Goal: Find contact information: Find contact information

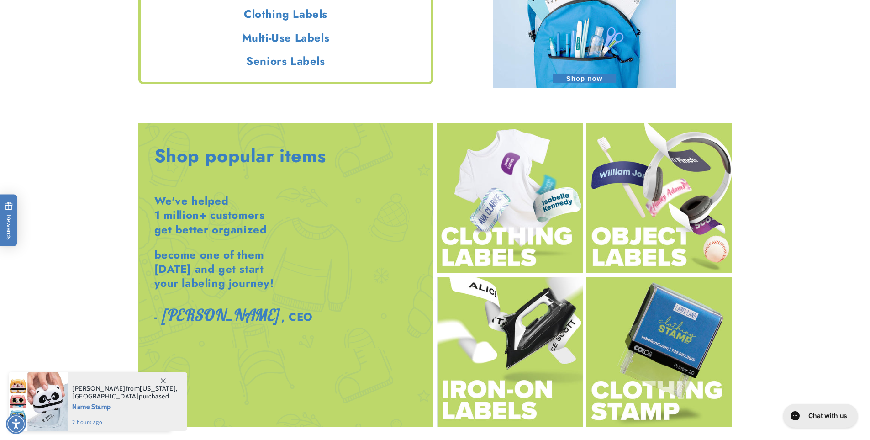
scroll to position [2168, 0]
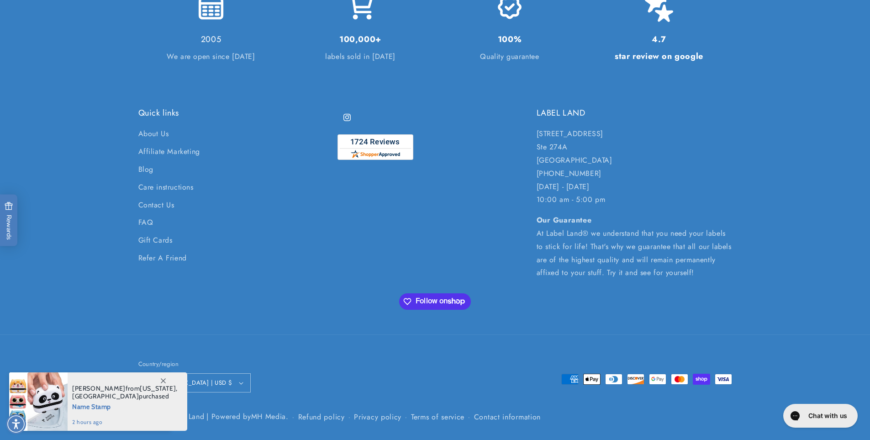
drag, startPoint x: 875, startPoint y: 61, endPoint x: 877, endPoint y: 453, distance: 391.9
click at [162, 378] on icon at bounding box center [163, 380] width 5 height 5
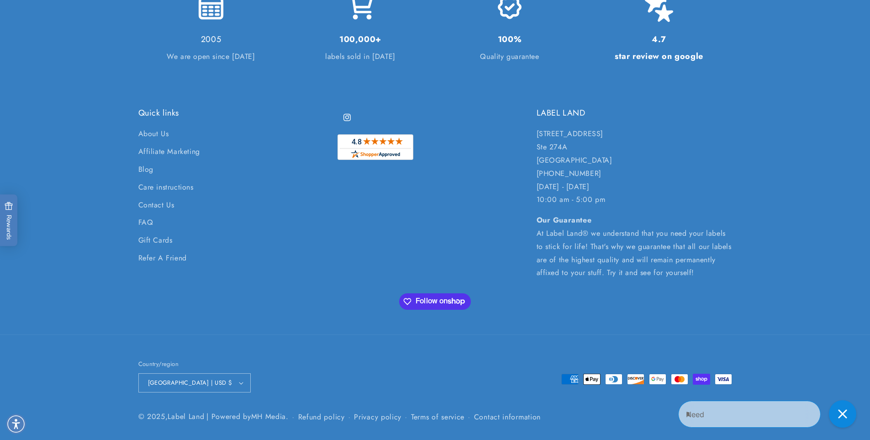
click at [550, 158] on p "[STREET_ADDRESS] [GEOGRAPHIC_DATA][STREET_ADDRESS] 732-987-3915 [DATE] - [DATE]…" at bounding box center [634, 166] width 195 height 79
copy p "Lakewood"
drag, startPoint x: 575, startPoint y: 160, endPoint x: 583, endPoint y: 161, distance: 8.3
click at [583, 161] on p "[STREET_ADDRESS] [GEOGRAPHIC_DATA][STREET_ADDRESS] 732-987-3915 [DATE] - [DATE]…" at bounding box center [634, 166] width 195 height 79
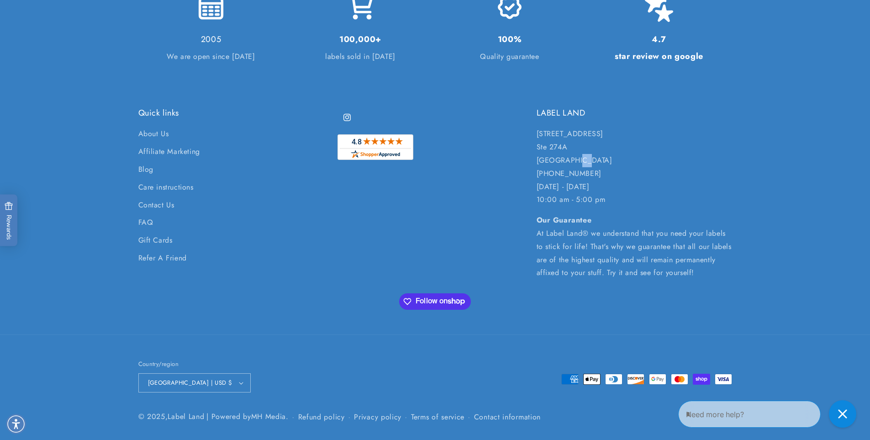
copy p "NJ"
